Goal: Complete application form

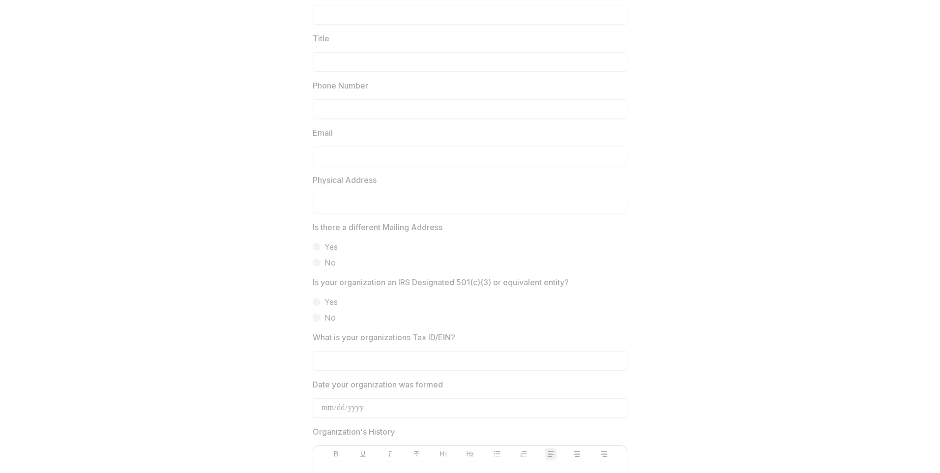
scroll to position [295, 0]
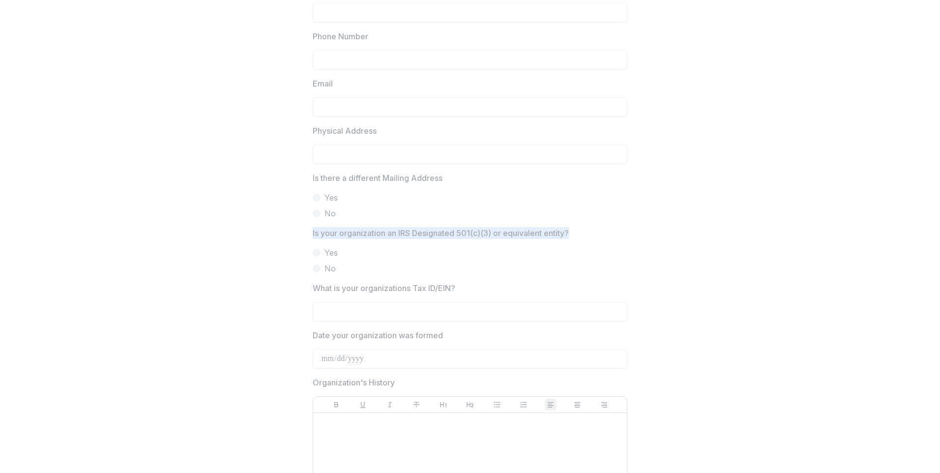
drag, startPoint x: 573, startPoint y: 232, endPoint x: 310, endPoint y: 235, distance: 262.6
drag, startPoint x: 310, startPoint y: 235, endPoint x: 333, endPoint y: 236, distance: 23.1
copy p "Is your organization an IRS Designated 501(c)(3) or equivalent entity?"
drag, startPoint x: 460, startPoint y: 289, endPoint x: 311, endPoint y: 290, distance: 148.5
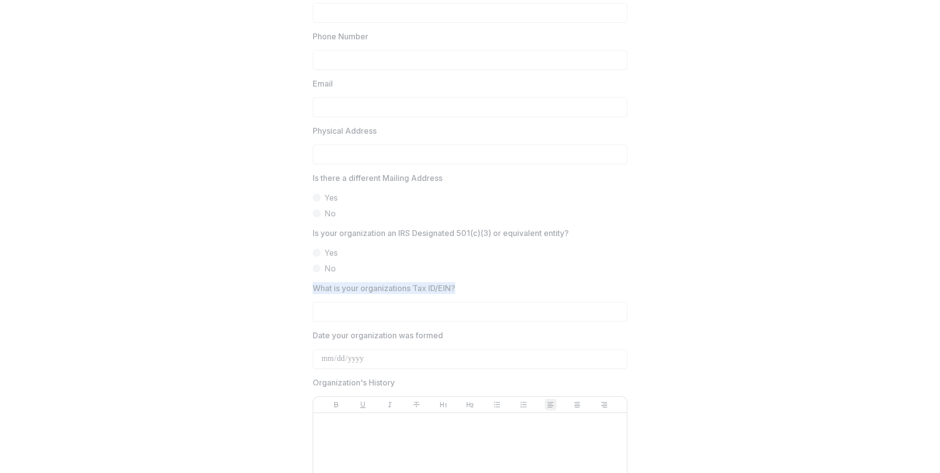
click at [313, 290] on label "What is your organizations Tax ID/EIN?" at bounding box center [467, 288] width 309 height 12
drag, startPoint x: 311, startPoint y: 290, endPoint x: 337, endPoint y: 289, distance: 26.1
copy p "What is your organizations Tax ID/EIN?"
drag, startPoint x: 445, startPoint y: 336, endPoint x: 312, endPoint y: 335, distance: 133.7
click at [313, 335] on label "Date your organization was formed" at bounding box center [467, 335] width 309 height 12
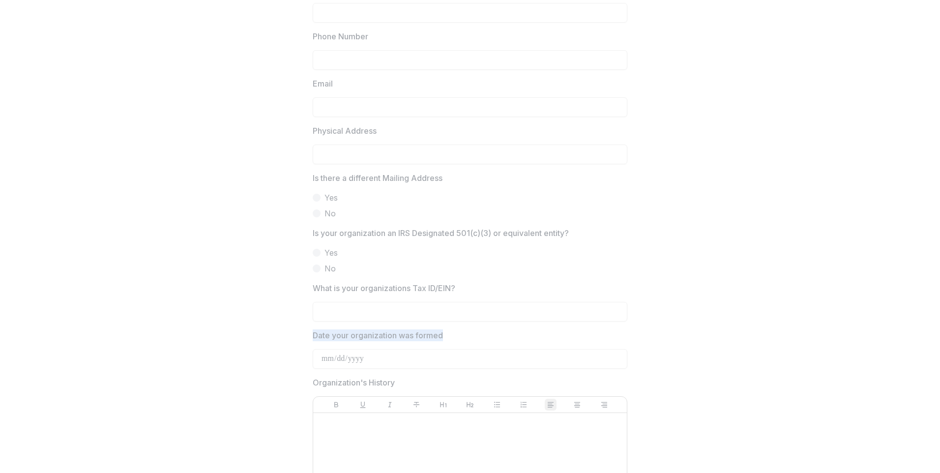
drag, startPoint x: 312, startPoint y: 335, endPoint x: 321, endPoint y: 335, distance: 9.4
copy p "Date your organization was formed"
drag, startPoint x: 394, startPoint y: 383, endPoint x: 313, endPoint y: 383, distance: 81.6
click at [313, 383] on p "Organization's History" at bounding box center [354, 383] width 82 height 12
copy p "Organization's History"
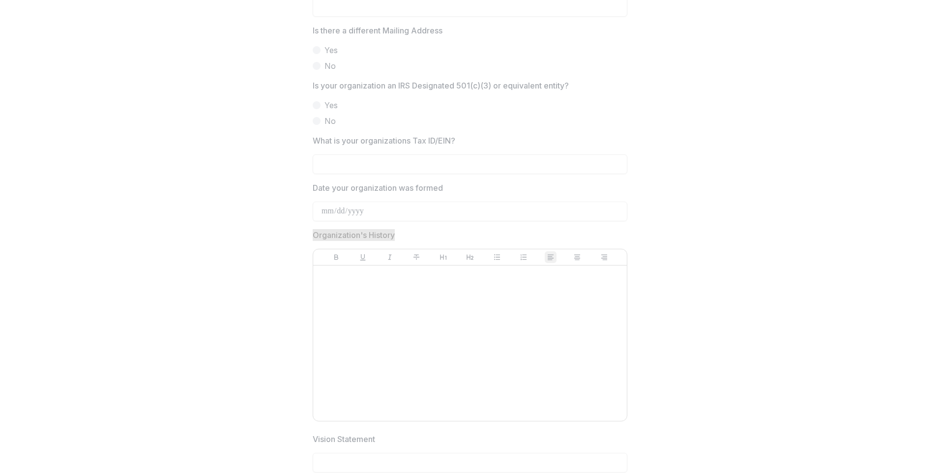
scroll to position [541, 0]
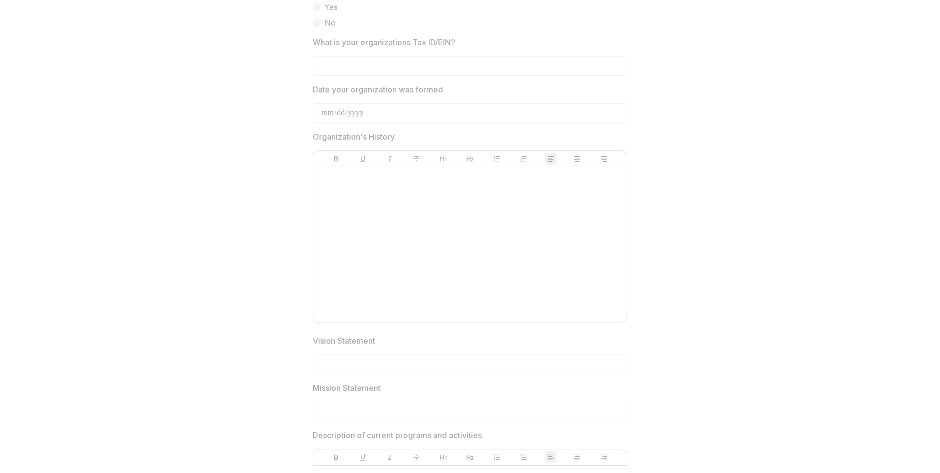
click at [378, 342] on label "Vision Statement" at bounding box center [467, 341] width 309 height 12
drag, startPoint x: 377, startPoint y: 341, endPoint x: 309, endPoint y: 339, distance: 68.4
drag, startPoint x: 309, startPoint y: 339, endPoint x: 330, endPoint y: 344, distance: 21.6
copy p "Vision Statement"
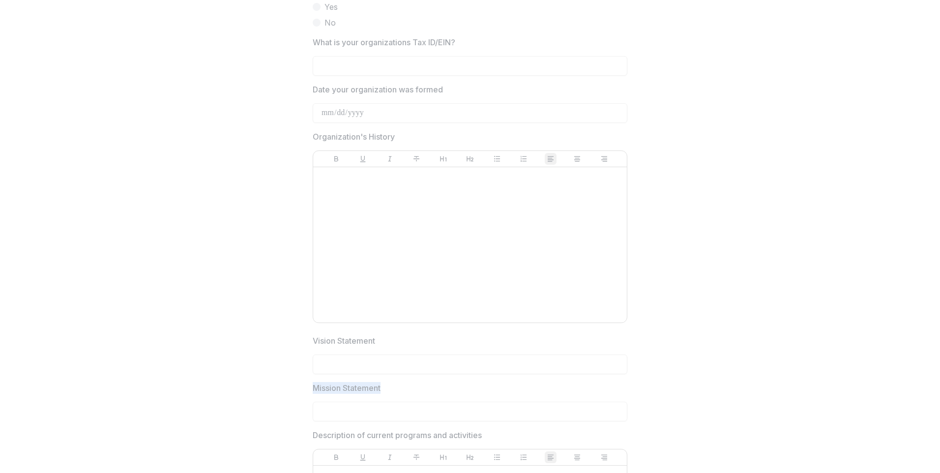
drag, startPoint x: 388, startPoint y: 387, endPoint x: 306, endPoint y: 388, distance: 81.6
drag, startPoint x: 306, startPoint y: 387, endPoint x: 324, endPoint y: 388, distance: 17.7
copy p "Mission Statement"
drag, startPoint x: 484, startPoint y: 435, endPoint x: 293, endPoint y: 435, distance: 191.8
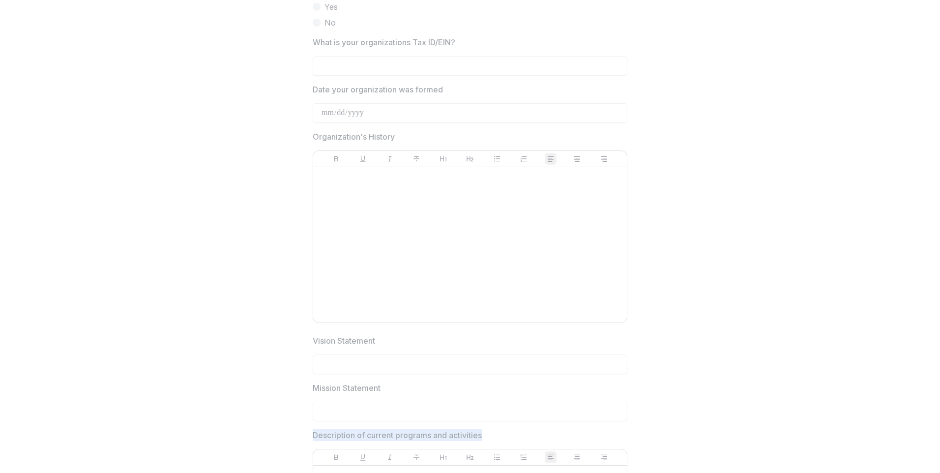
drag, startPoint x: 293, startPoint y: 435, endPoint x: 335, endPoint y: 434, distance: 42.3
copy p "Description of current programs and activities"
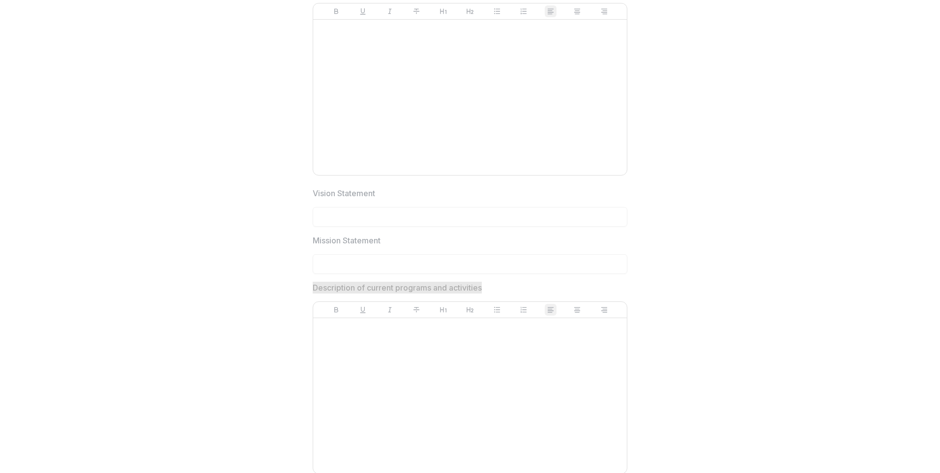
scroll to position [787, 0]
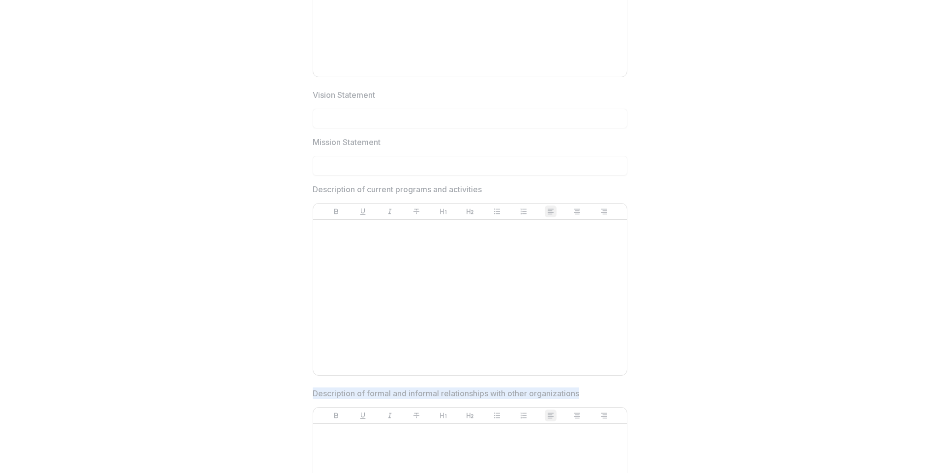
drag, startPoint x: 584, startPoint y: 397, endPoint x: 313, endPoint y: 393, distance: 271.0
click at [313, 393] on span "Description of formal and informal relationships with other organizations" at bounding box center [467, 393] width 309 height 12
copy p "Description of formal and informal relationships with other organizations"
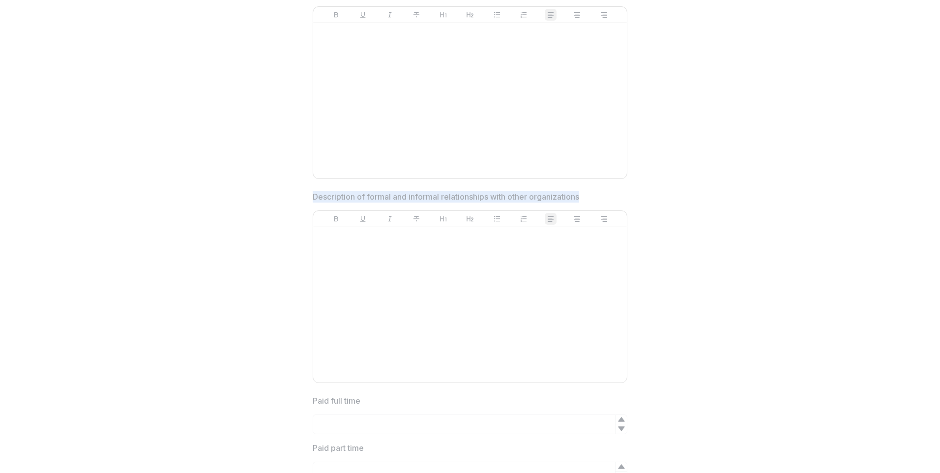
scroll to position [1033, 0]
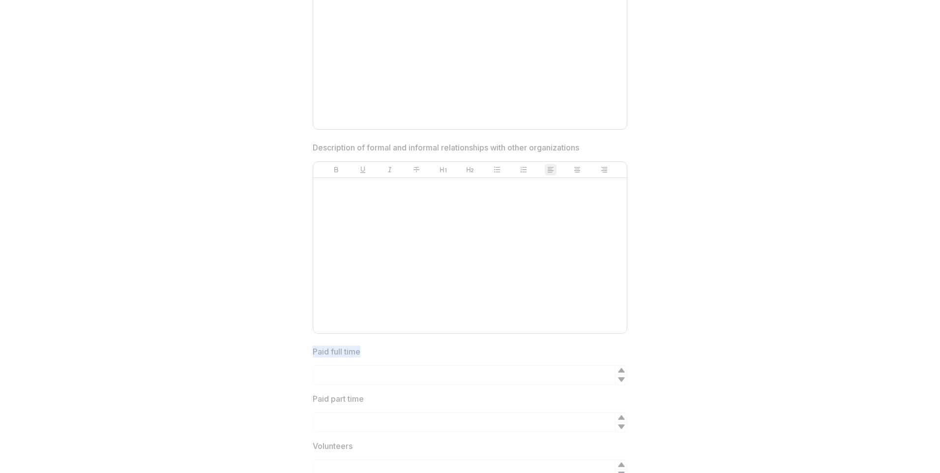
drag, startPoint x: 364, startPoint y: 351, endPoint x: 306, endPoint y: 351, distance: 58.0
drag, startPoint x: 306, startPoint y: 351, endPoint x: 331, endPoint y: 352, distance: 25.6
copy p "Paid full time"
drag, startPoint x: 366, startPoint y: 402, endPoint x: 313, endPoint y: 402, distance: 52.6
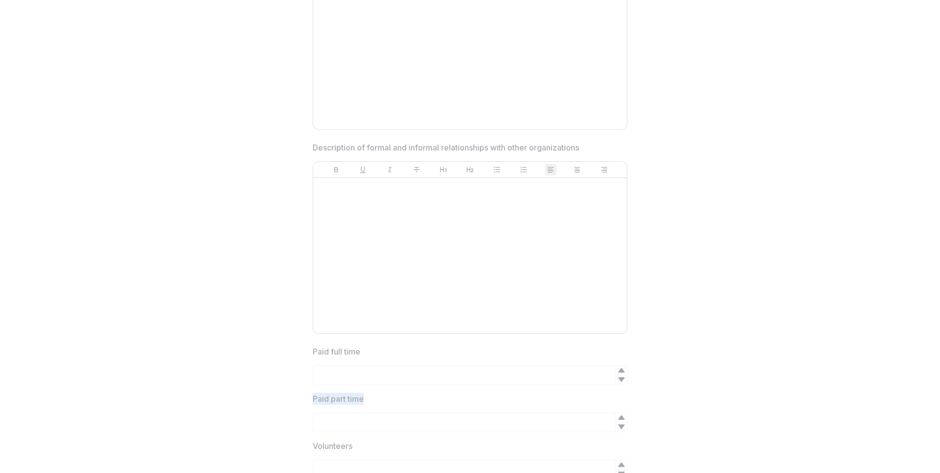
click at [313, 402] on label "Paid part time" at bounding box center [467, 399] width 309 height 12
copy p "Paid part time"
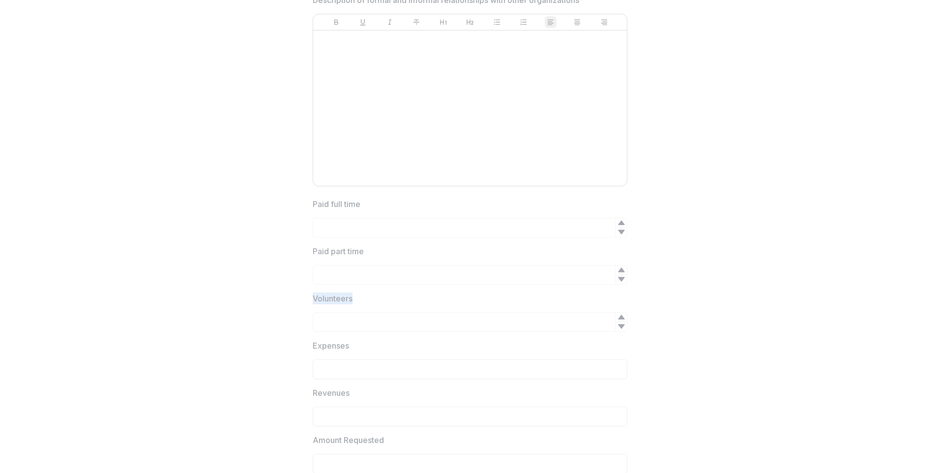
drag, startPoint x: 360, startPoint y: 299, endPoint x: 310, endPoint y: 299, distance: 49.7
click at [310, 299] on div "**********" at bounding box center [470, 403] width 330 height 2975
drag, startPoint x: 351, startPoint y: 345, endPoint x: 306, endPoint y: 346, distance: 44.8
click at [306, 346] on div "**********" at bounding box center [470, 403] width 330 height 2975
drag, startPoint x: 306, startPoint y: 346, endPoint x: 324, endPoint y: 346, distance: 17.2
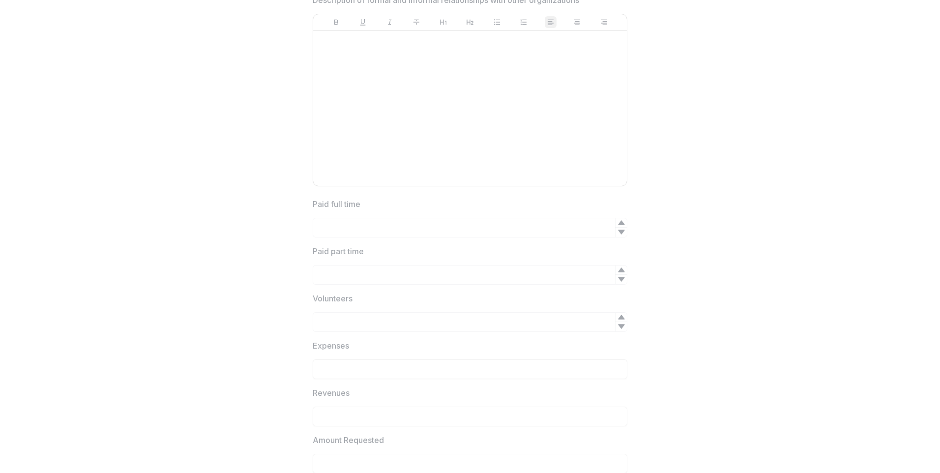
click at [349, 394] on label "Revenues" at bounding box center [467, 393] width 309 height 12
drag, startPoint x: 350, startPoint y: 393, endPoint x: 304, endPoint y: 394, distance: 45.8
click at [305, 394] on div "**********" at bounding box center [470, 403] width 330 height 2975
drag, startPoint x: 304, startPoint y: 394, endPoint x: 318, endPoint y: 393, distance: 14.3
drag, startPoint x: 388, startPoint y: 441, endPoint x: 312, endPoint y: 445, distance: 76.8
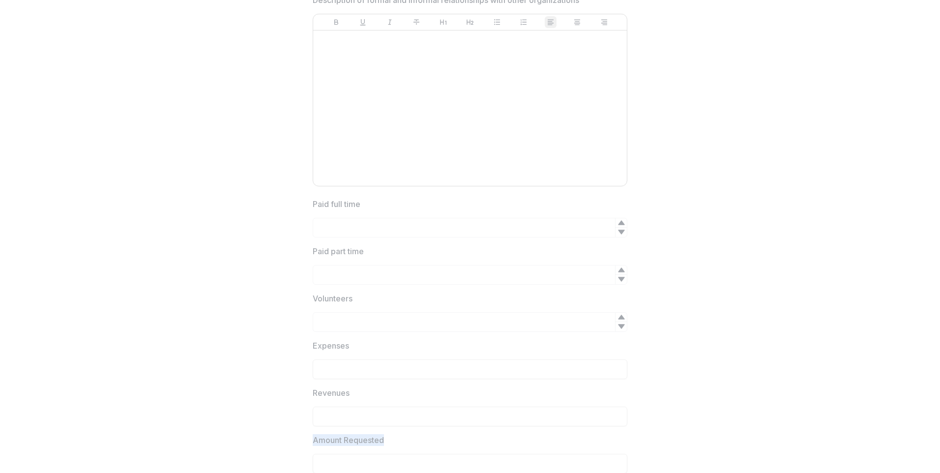
click at [313, 445] on label "Amount Requested" at bounding box center [467, 440] width 309 height 12
drag, startPoint x: 413, startPoint y: 415, endPoint x: 399, endPoint y: 448, distance: 35.3
click at [399, 448] on div "Amount Requested" at bounding box center [470, 453] width 315 height 39
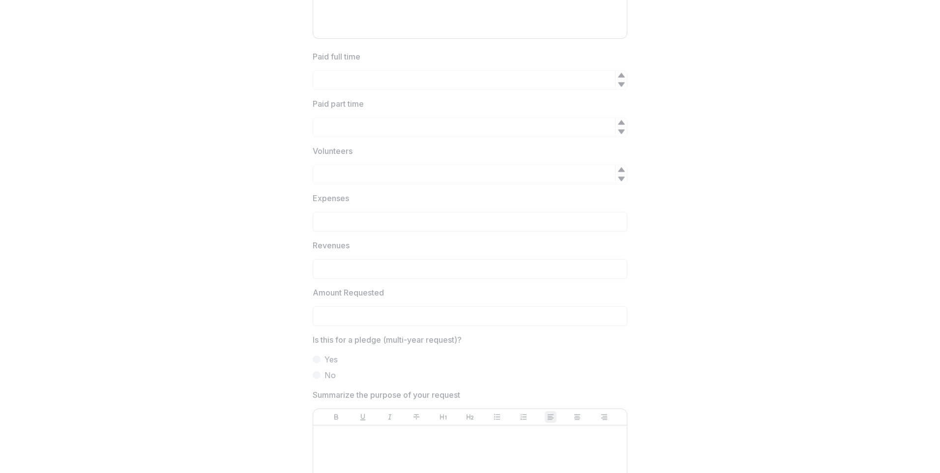
scroll to position [1377, 0]
drag, startPoint x: 460, startPoint y: 290, endPoint x: 306, endPoint y: 287, distance: 153.4
click at [306, 287] on div "**********" at bounding box center [470, 206] width 330 height 2975
click at [467, 295] on span "Is this for a pledge (multi-year request)?" at bounding box center [467, 291] width 309 height 12
drag, startPoint x: 466, startPoint y: 292, endPoint x: 311, endPoint y: 290, distance: 154.4
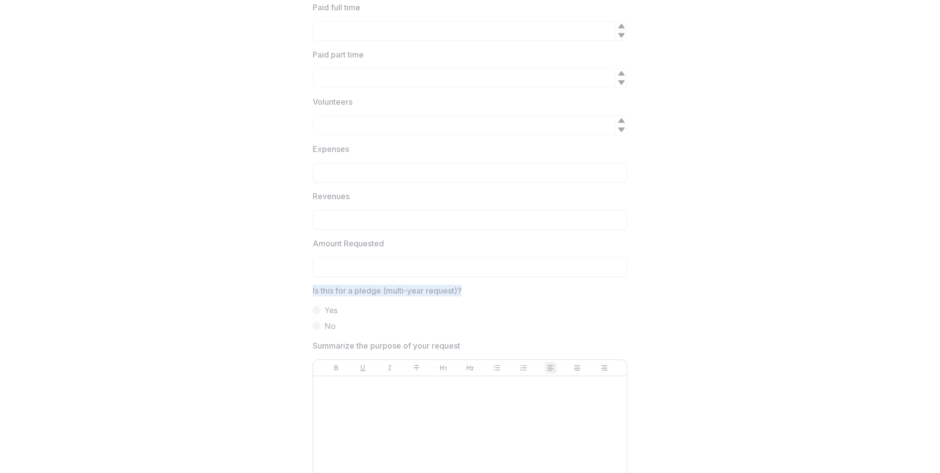
click at [313, 290] on span "Is this for a pledge (multi-year request)?" at bounding box center [467, 291] width 309 height 12
click at [462, 350] on span "Summarize the purpose of your request" at bounding box center [467, 346] width 309 height 12
drag, startPoint x: 452, startPoint y: 349, endPoint x: 310, endPoint y: 344, distance: 141.7
click at [310, 344] on div "**********" at bounding box center [470, 206] width 330 height 2975
drag, startPoint x: 310, startPoint y: 344, endPoint x: 356, endPoint y: 345, distance: 46.2
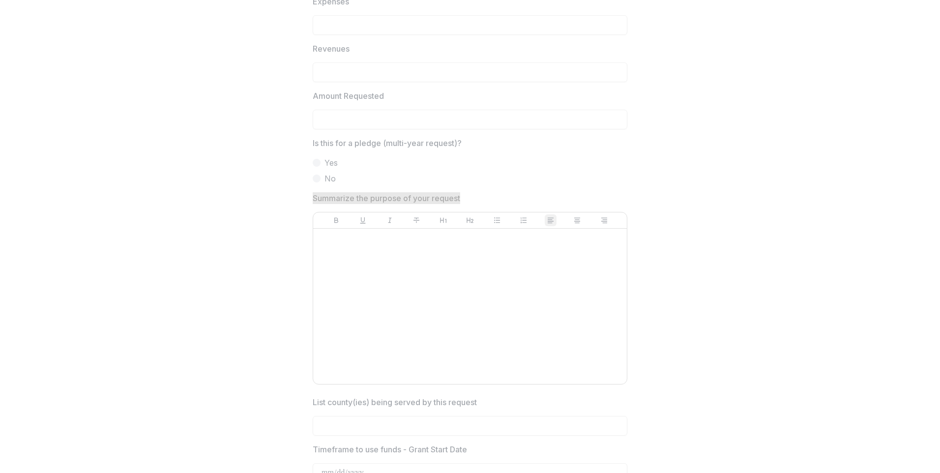
scroll to position [1573, 0]
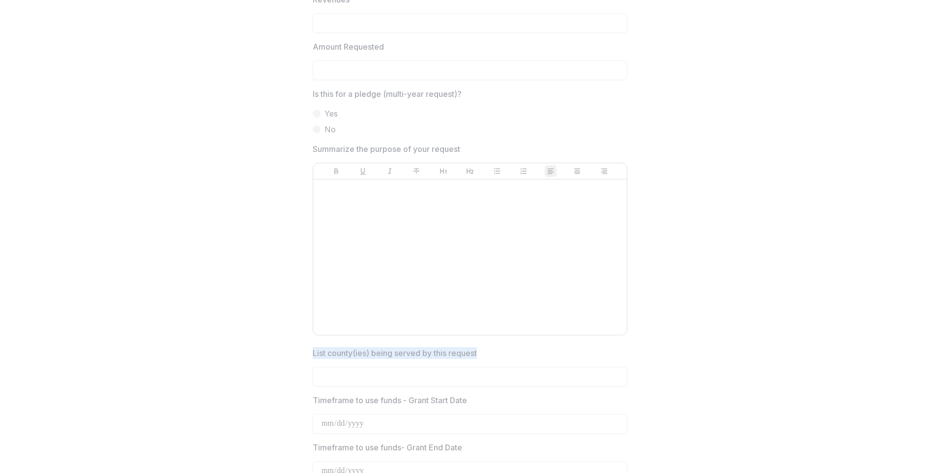
drag, startPoint x: 480, startPoint y: 355, endPoint x: 312, endPoint y: 355, distance: 167.7
click at [313, 355] on label "List county(ies) being served by this request" at bounding box center [467, 353] width 309 height 12
drag, startPoint x: 312, startPoint y: 355, endPoint x: 317, endPoint y: 356, distance: 5.1
click at [443, 411] on div at bounding box center [470, 412] width 315 height 4
drag, startPoint x: 468, startPoint y: 404, endPoint x: 304, endPoint y: 400, distance: 163.8
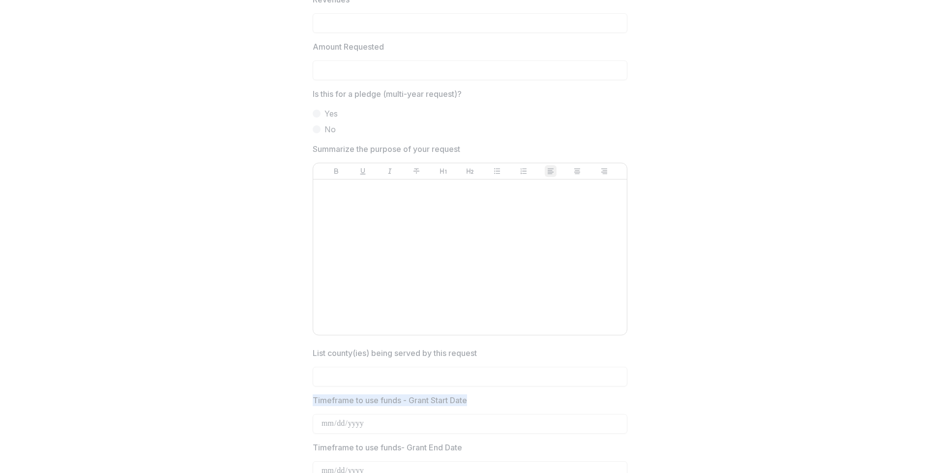
click at [305, 400] on div "**********" at bounding box center [470, 9] width 330 height 2975
drag, startPoint x: 304, startPoint y: 400, endPoint x: 359, endPoint y: 399, distance: 55.1
drag, startPoint x: 465, startPoint y: 449, endPoint x: 430, endPoint y: 449, distance: 34.9
click at [430, 449] on label "Timeframe to use funds- Grant End Date" at bounding box center [467, 448] width 309 height 12
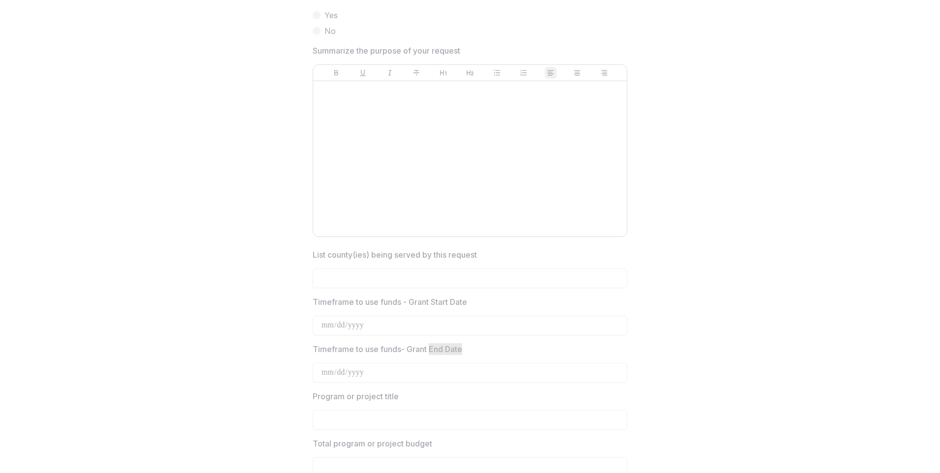
scroll to position [1721, 0]
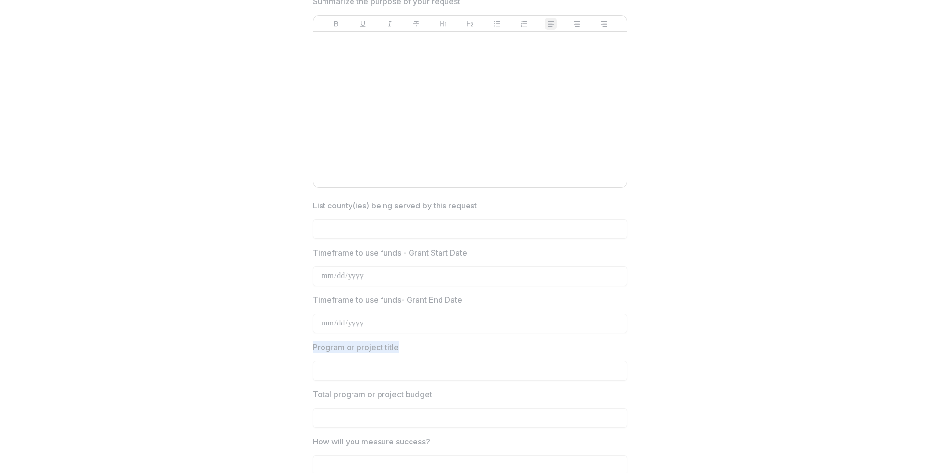
drag, startPoint x: 398, startPoint y: 347, endPoint x: 312, endPoint y: 347, distance: 86.5
click at [313, 347] on label "Program or project title" at bounding box center [467, 347] width 309 height 12
drag, startPoint x: 312, startPoint y: 347, endPoint x: 325, endPoint y: 352, distance: 14.6
drag, startPoint x: 436, startPoint y: 394, endPoint x: 300, endPoint y: 394, distance: 135.7
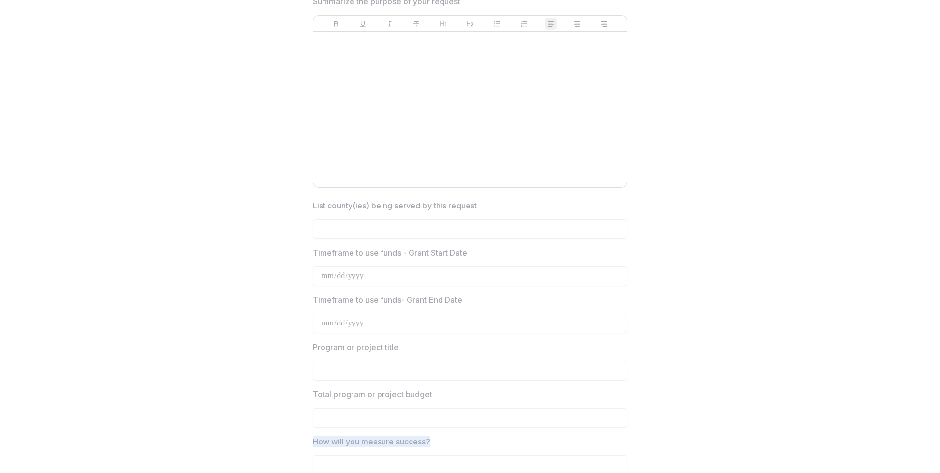
drag, startPoint x: 434, startPoint y: 442, endPoint x: 289, endPoint y: 430, distance: 145.0
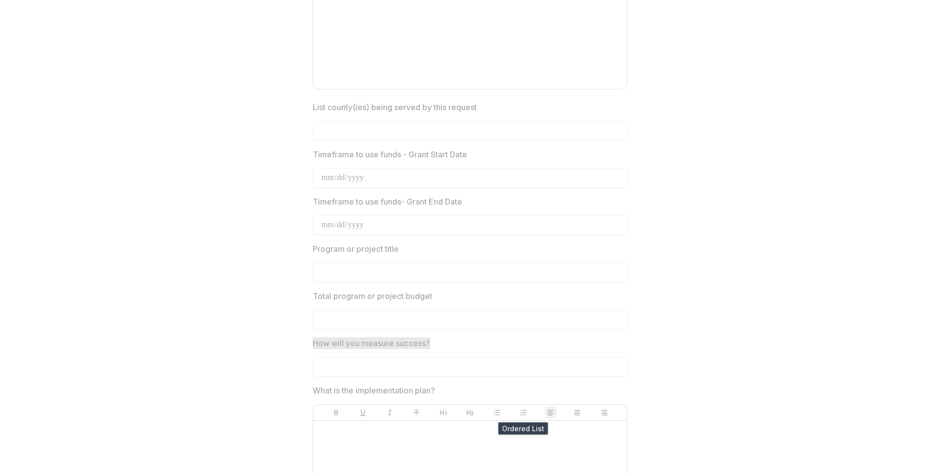
scroll to position [1918, 0]
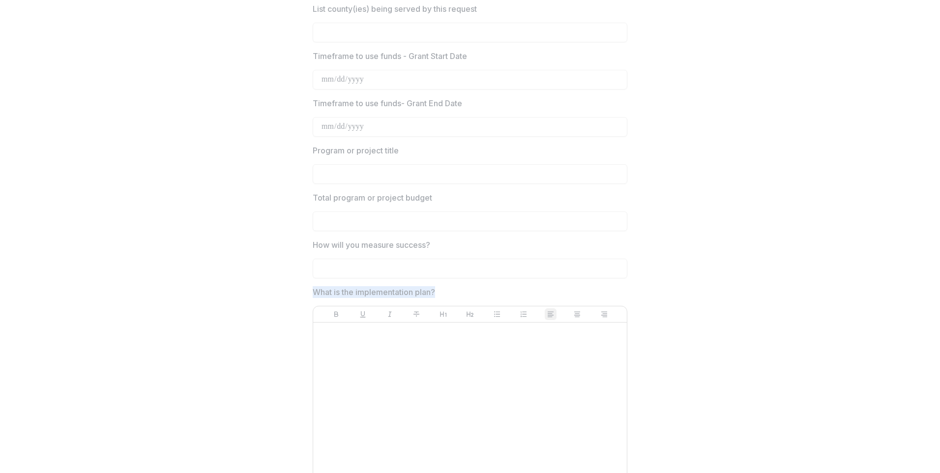
drag, startPoint x: 437, startPoint y: 291, endPoint x: 296, endPoint y: 287, distance: 141.2
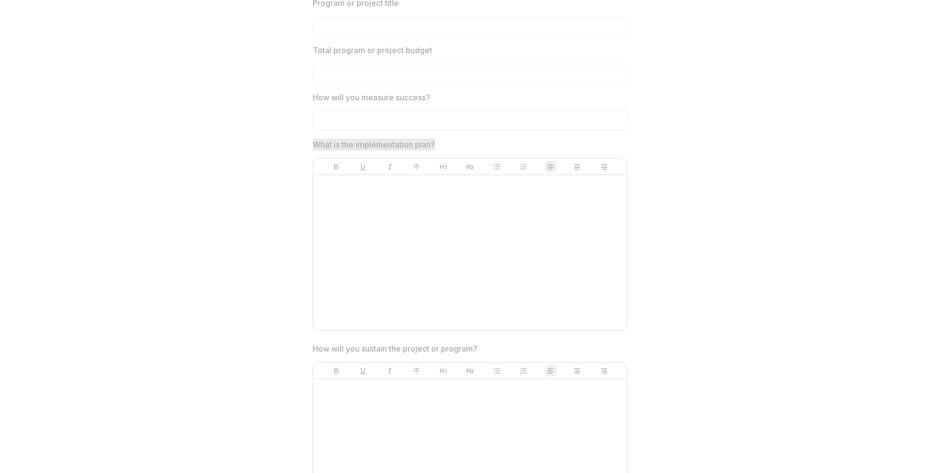
scroll to position [2114, 0]
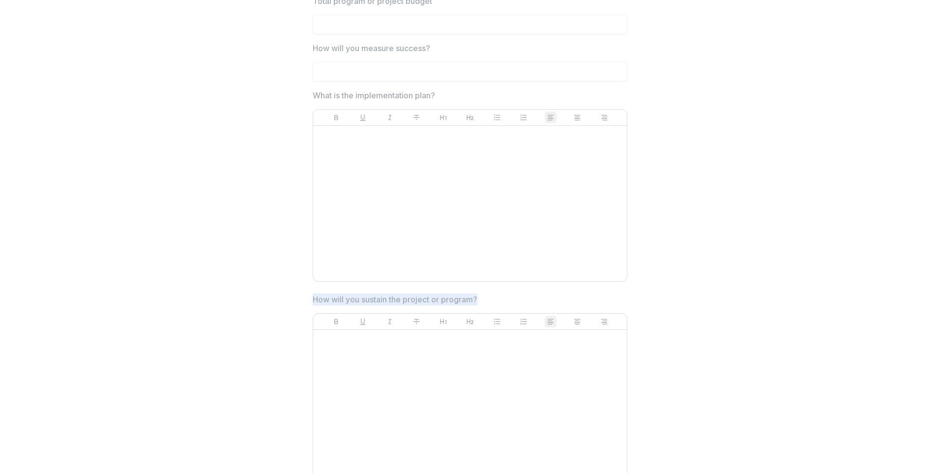
drag, startPoint x: 487, startPoint y: 301, endPoint x: 306, endPoint y: 297, distance: 181.5
drag, startPoint x: 306, startPoint y: 297, endPoint x: 354, endPoint y: 303, distance: 48.6
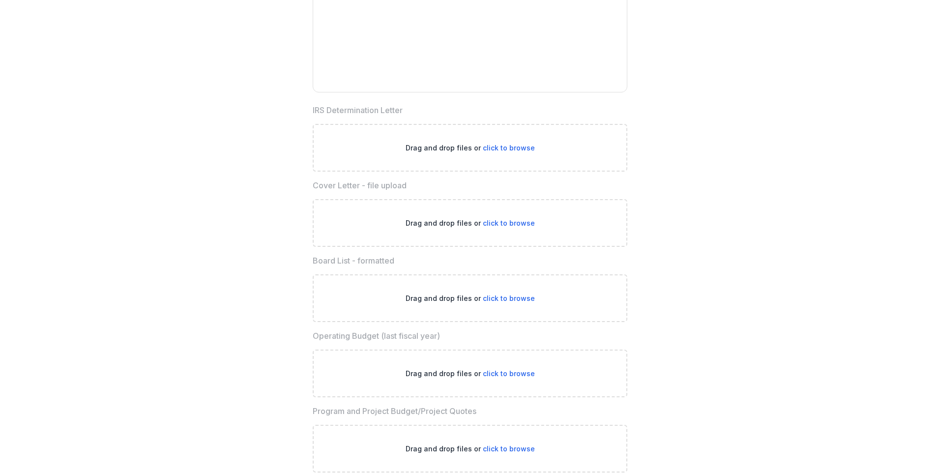
scroll to position [2557, 0]
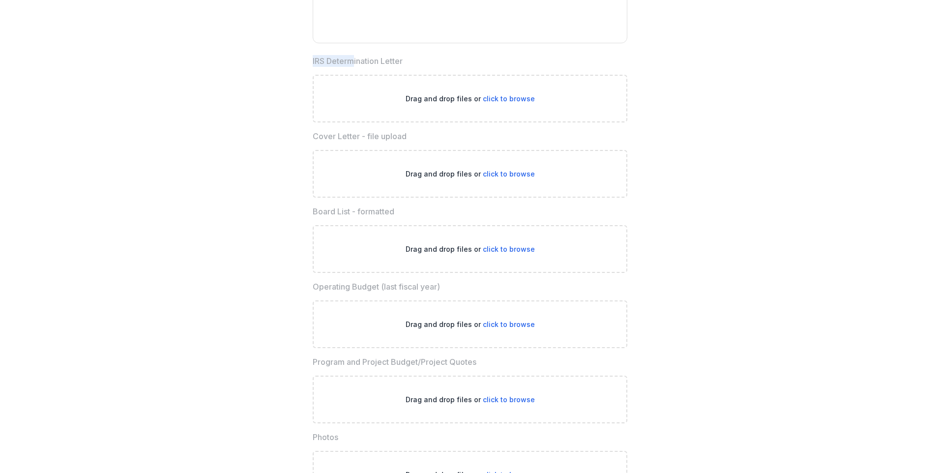
drag, startPoint x: 311, startPoint y: 62, endPoint x: 354, endPoint y: 61, distance: 43.3
drag, startPoint x: 354, startPoint y: 61, endPoint x: 418, endPoint y: 60, distance: 64.4
click at [418, 60] on label "IRS Determination Letter" at bounding box center [467, 61] width 309 height 12
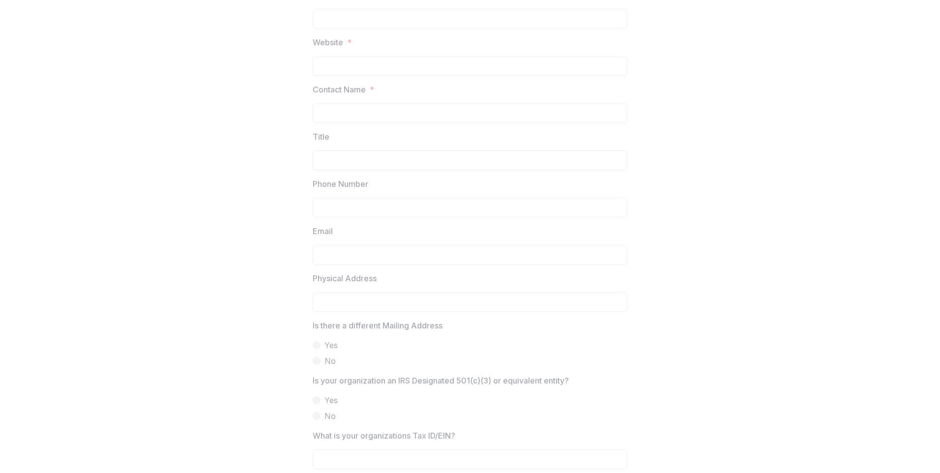
scroll to position [0, 0]
